Goal: Register for event/course

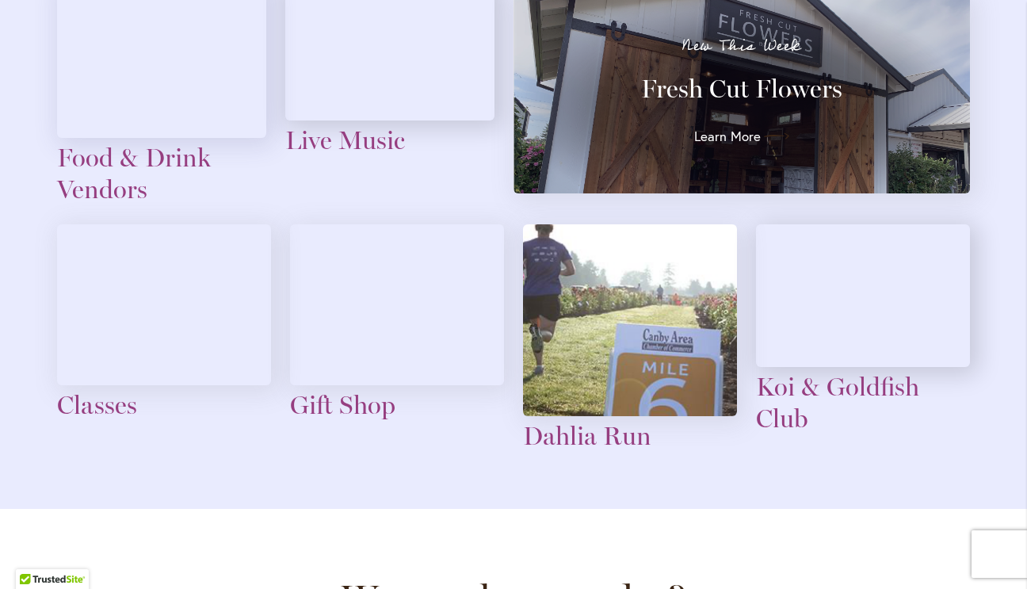
scroll to position [1833, 0]
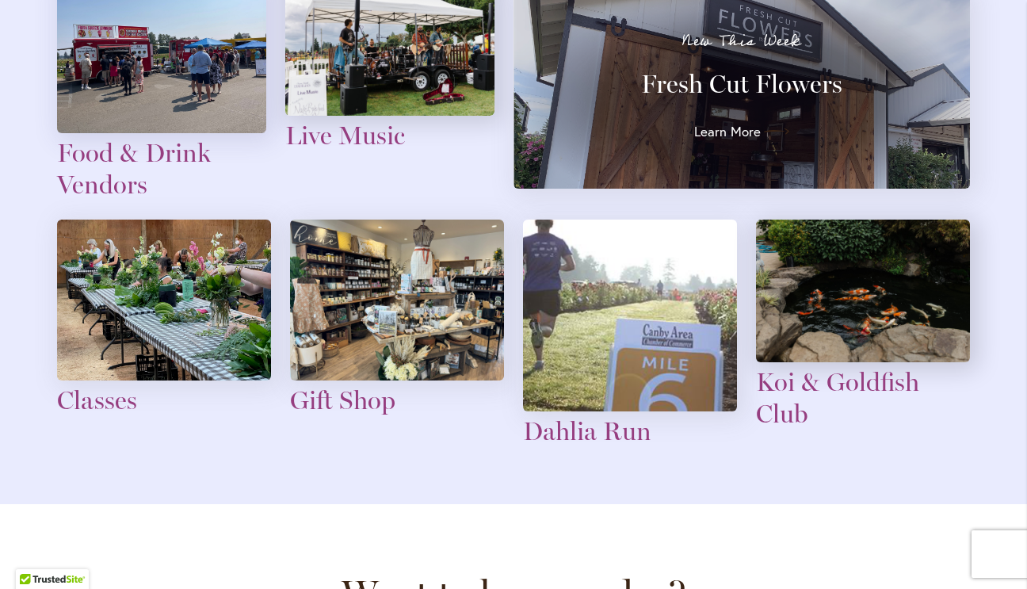
click at [159, 380] on img at bounding box center [164, 300] width 214 height 161
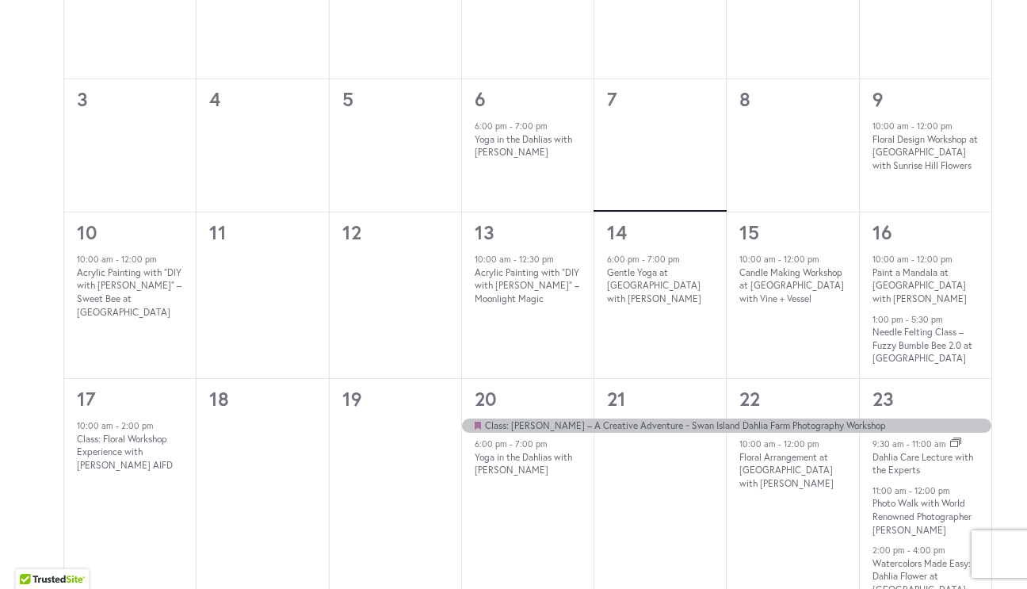
scroll to position [681, 0]
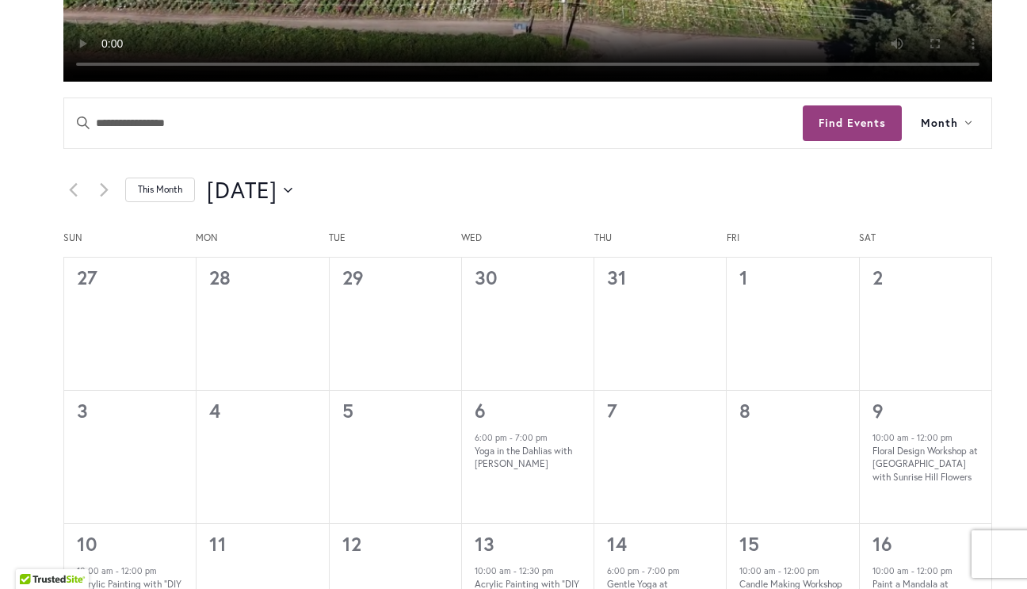
click at [150, 202] on link "This Month" at bounding box center [160, 190] width 70 height 25
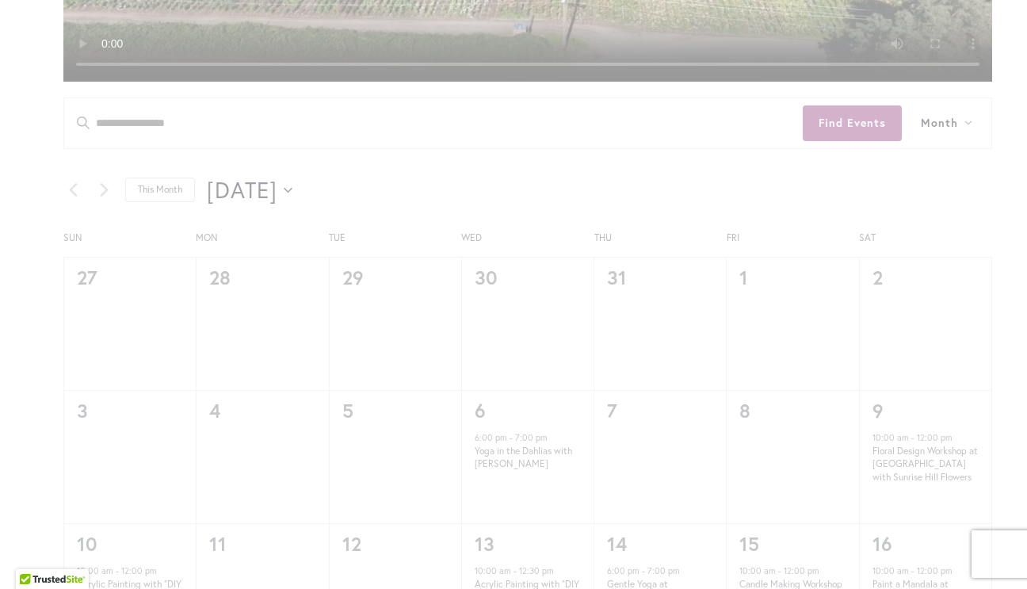
click at [334, 371] on div "42 events found." at bounding box center [528, 594] width 1024 height 2065
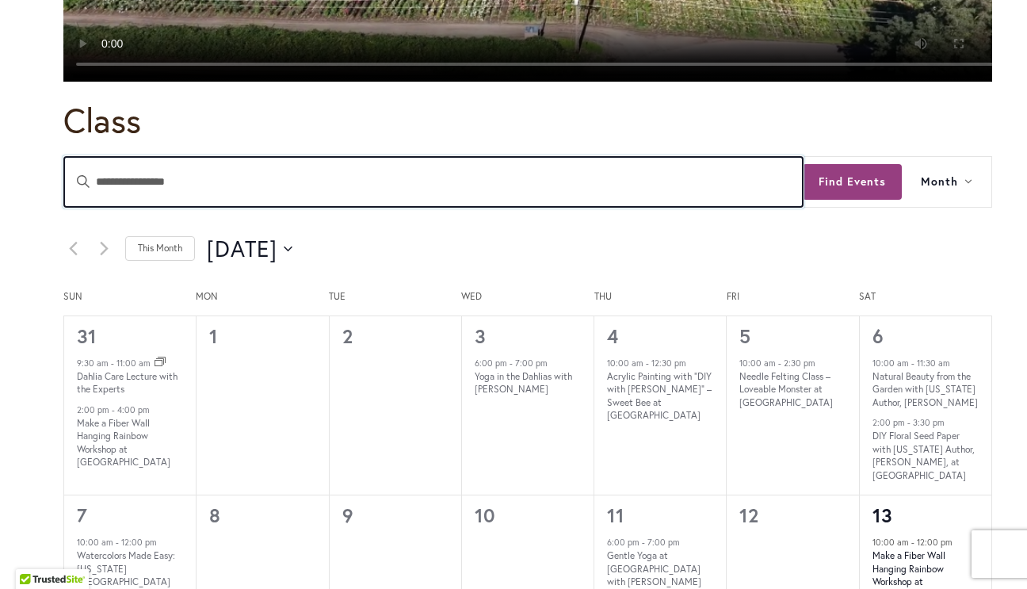
click at [334, 207] on input "Enter Keyword. Search for Events by Keyword." at bounding box center [433, 182] width 739 height 50
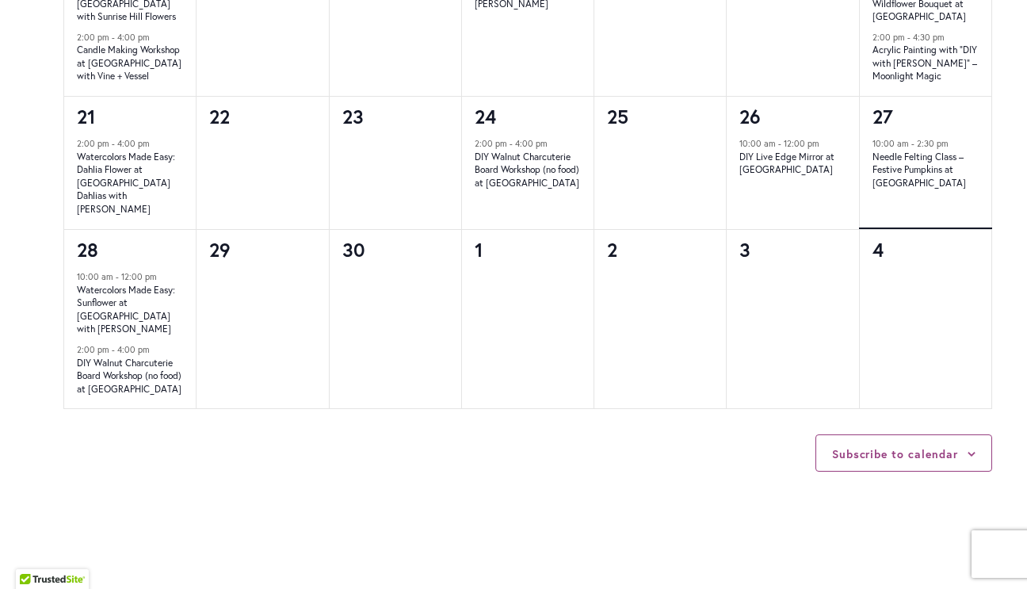
scroll to position [1460, 0]
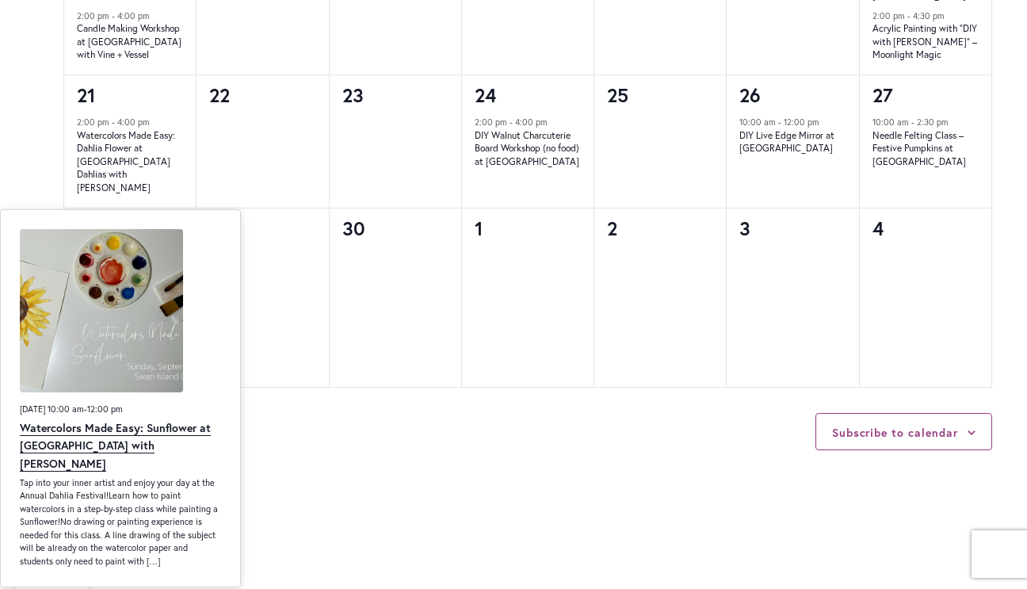
click at [124, 441] on link "Watercolors Made Easy: Sunflower at [GEOGRAPHIC_DATA] with [PERSON_NAME]" at bounding box center [115, 446] width 191 height 52
